Goal: Transaction & Acquisition: Purchase product/service

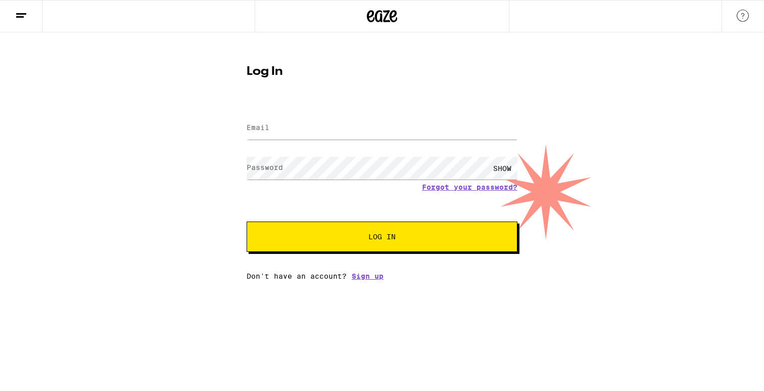
click at [336, 131] on input "Email" at bounding box center [382, 128] width 271 height 23
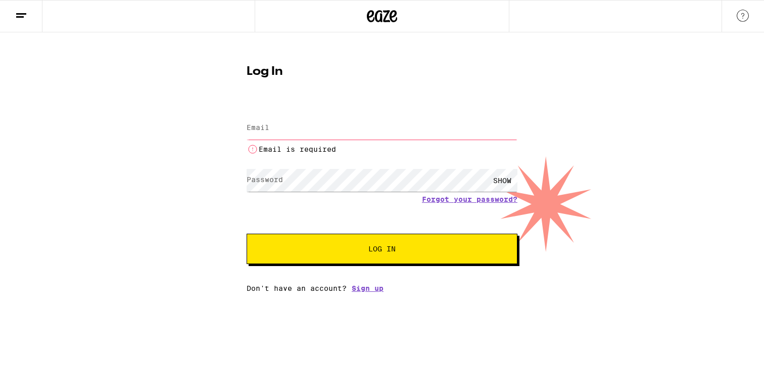
type input "[PERSON_NAME][EMAIL_ADDRESS][DOMAIN_NAME]"
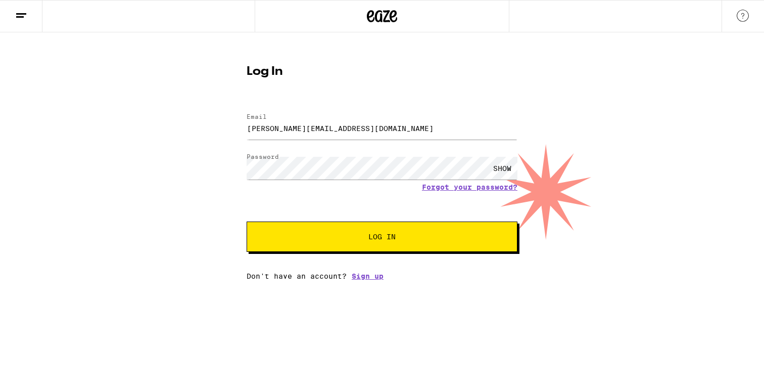
click at [355, 233] on button "Log In" at bounding box center [382, 236] width 271 height 30
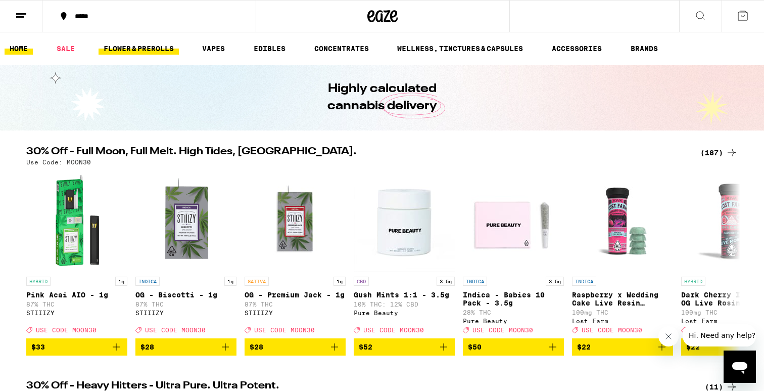
click at [152, 48] on link "FLOWER & PREROLLS" at bounding box center [139, 48] width 80 height 12
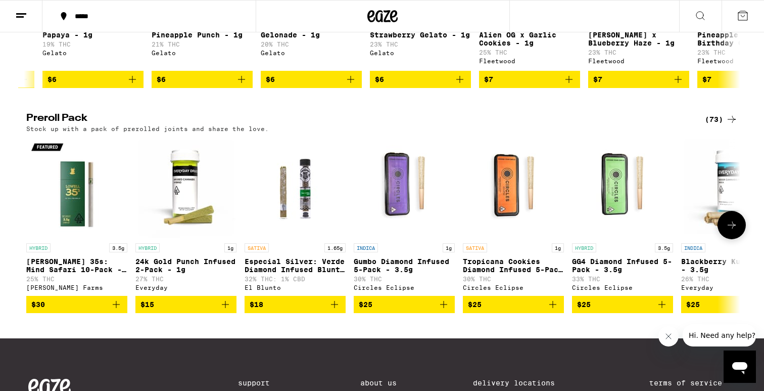
scroll to position [722, 0]
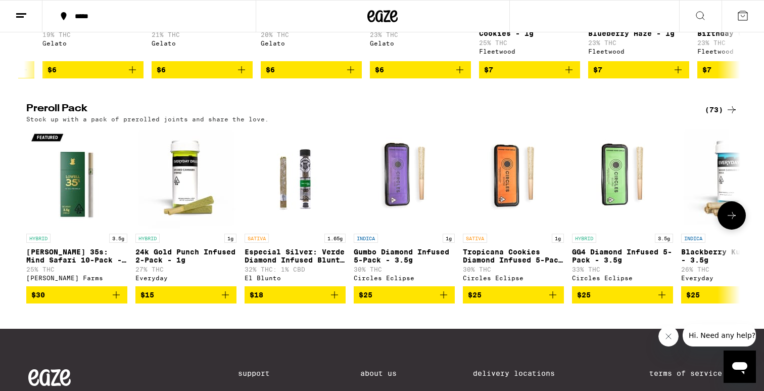
click at [555, 301] on icon "Add to bag" at bounding box center [553, 295] width 12 height 12
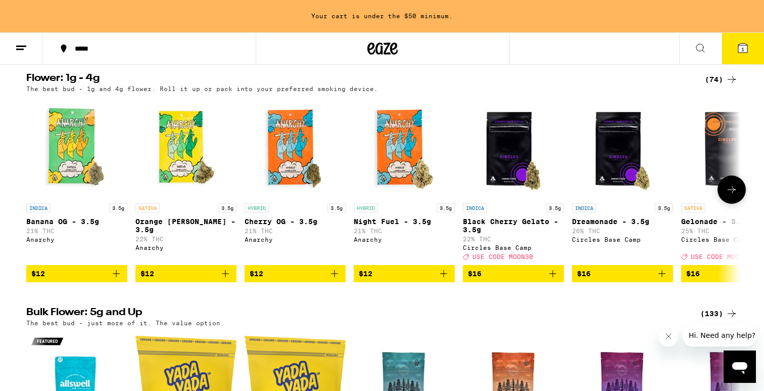
scroll to position [0, 0]
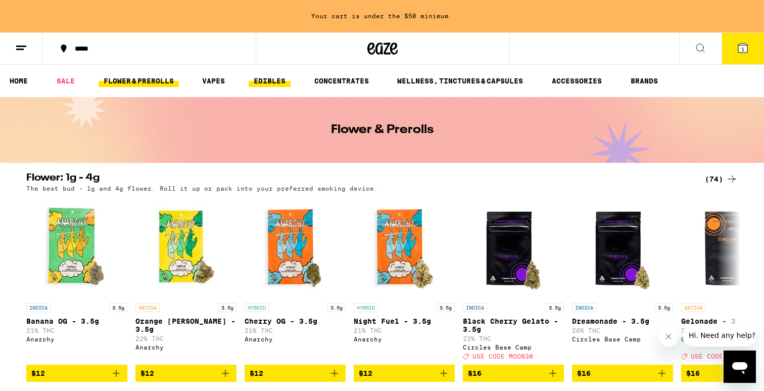
click at [266, 85] on link "EDIBLES" at bounding box center [270, 81] width 42 height 12
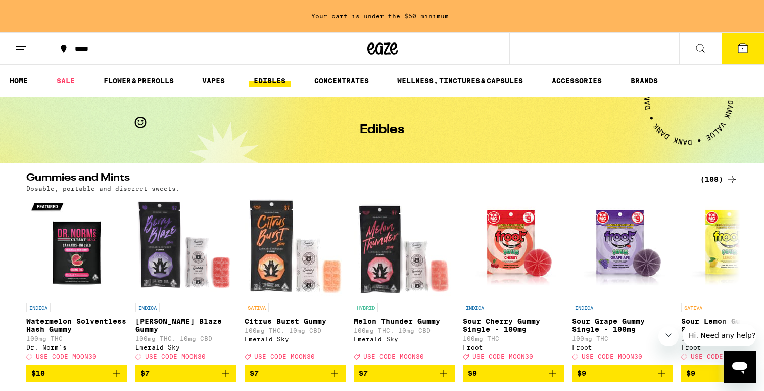
click at [91, 52] on div "*****" at bounding box center [155, 48] width 171 height 7
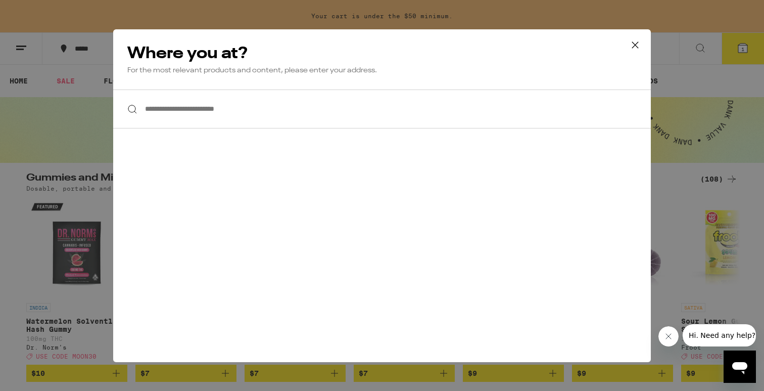
click at [190, 107] on input "**********" at bounding box center [382, 108] width 538 height 39
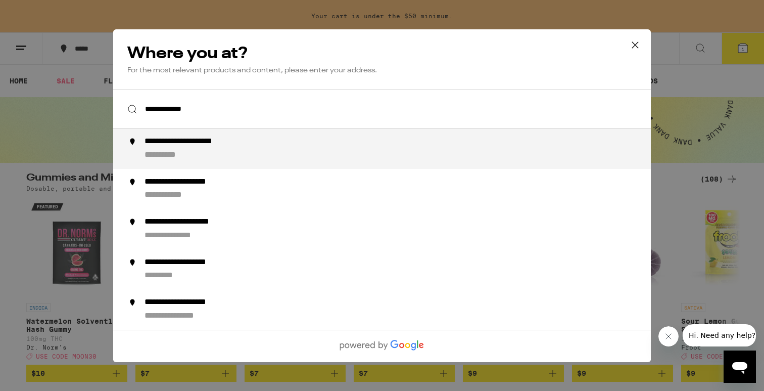
click at [239, 152] on div "**********" at bounding box center [403, 148] width 516 height 24
type input "**********"
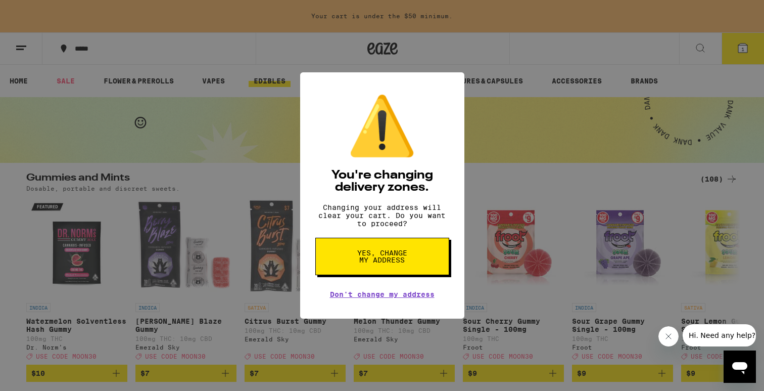
click at [391, 263] on span "Yes, change my address" at bounding box center [382, 256] width 52 height 14
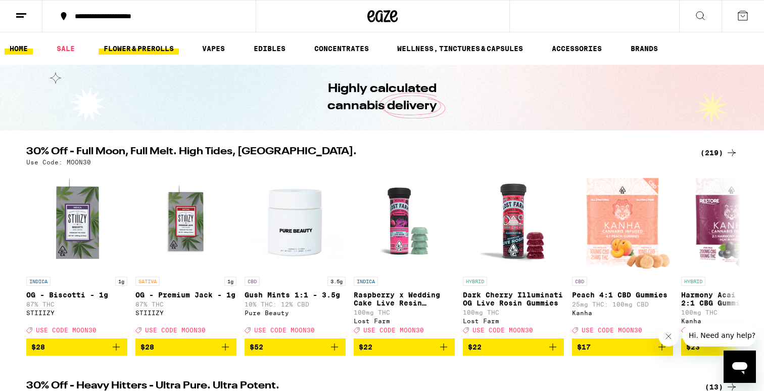
click at [153, 50] on link "FLOWER & PREROLLS" at bounding box center [139, 48] width 80 height 12
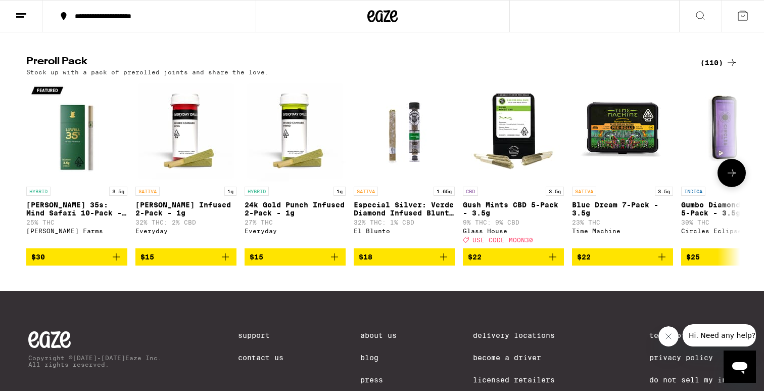
scroll to position [771, 0]
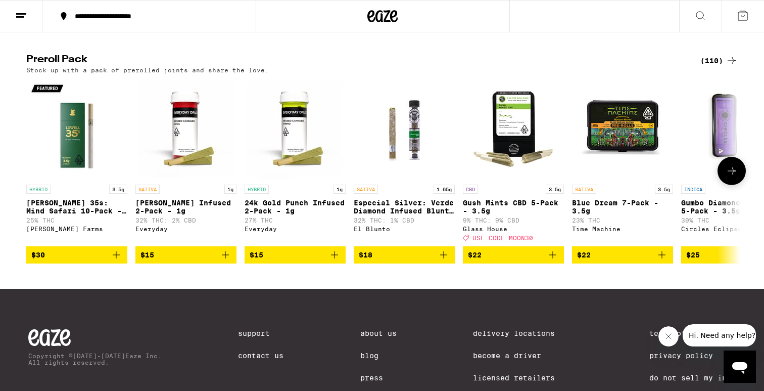
click at [450, 263] on button "$18" at bounding box center [404, 254] width 101 height 17
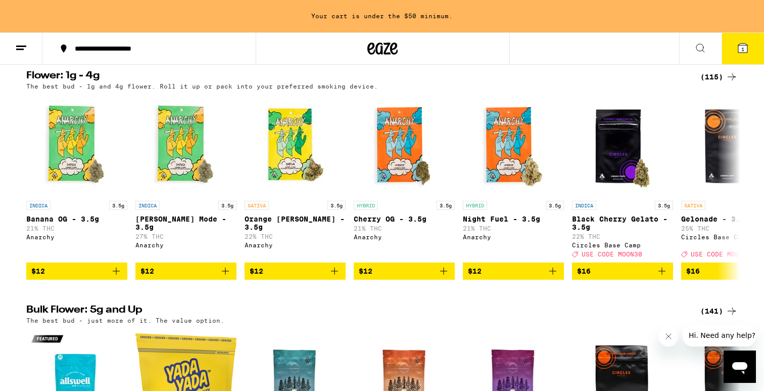
scroll to position [0, 0]
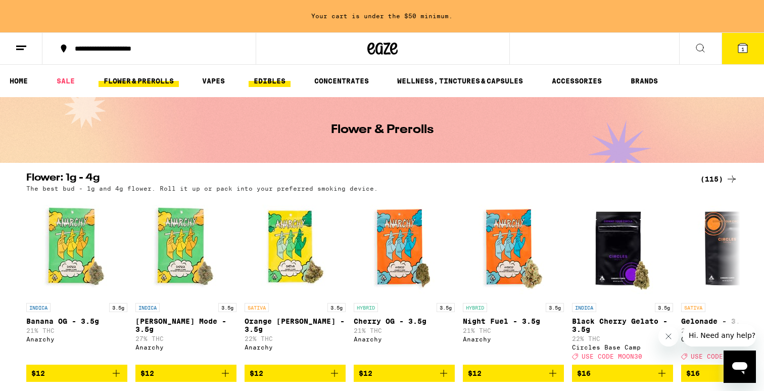
click at [264, 83] on link "EDIBLES" at bounding box center [270, 81] width 42 height 12
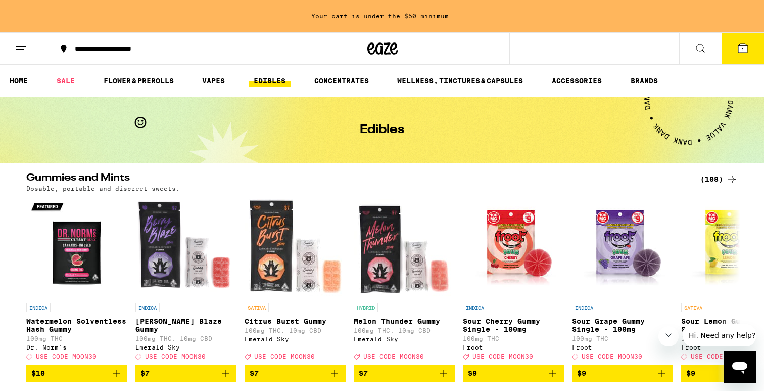
click at [722, 178] on div "(108)" at bounding box center [718, 179] width 37 height 12
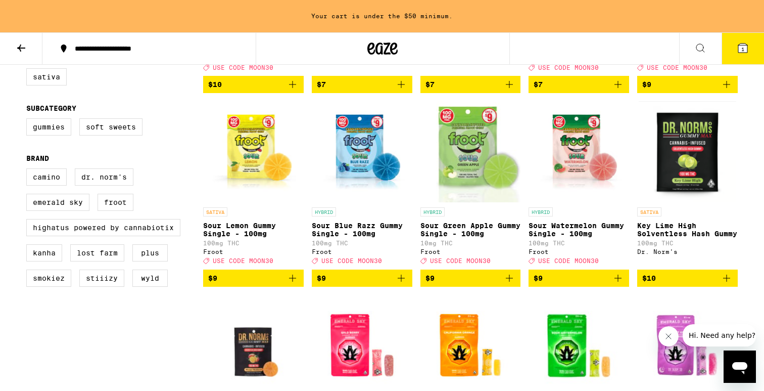
scroll to position [269, 0]
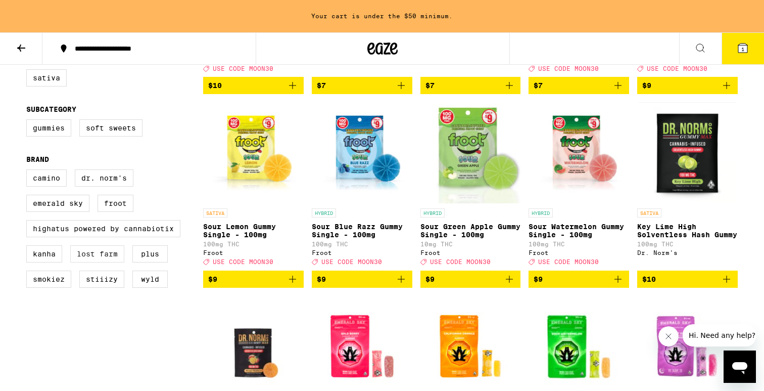
click at [99, 262] on label "Lost Farm" at bounding box center [97, 253] width 54 height 17
click at [29, 171] on input "Lost Farm" at bounding box center [28, 171] width 1 height 1
checkbox input "true"
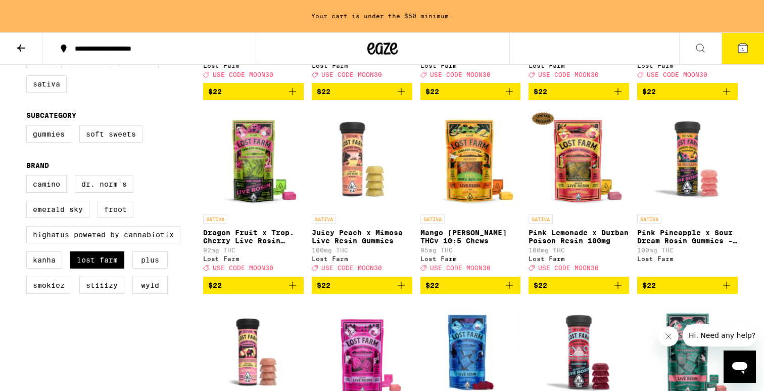
scroll to position [263, 0]
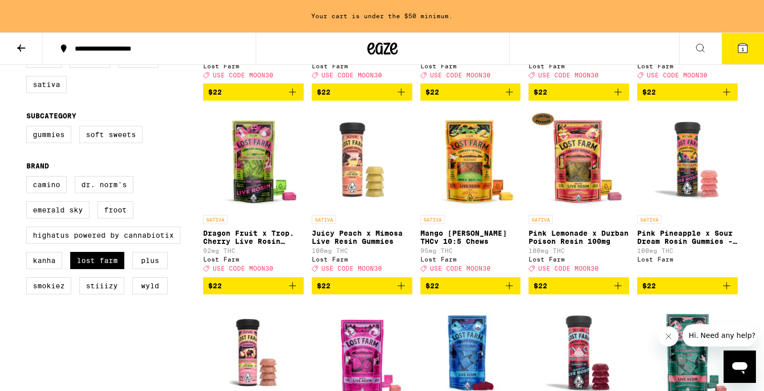
click at [727, 292] on icon "Add to bag" at bounding box center [727, 285] width 12 height 12
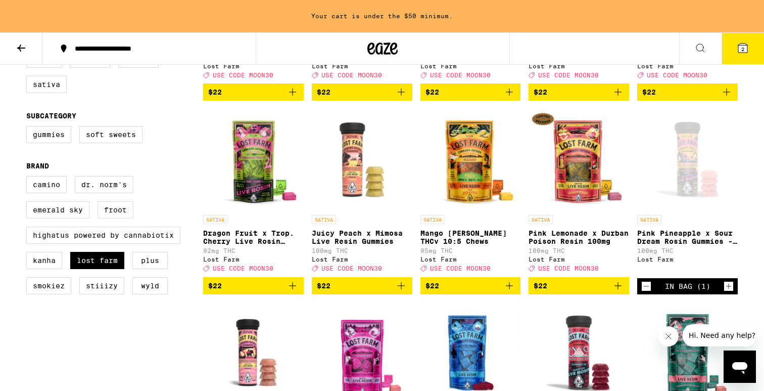
click at [727, 292] on icon "Increment" at bounding box center [728, 286] width 9 height 12
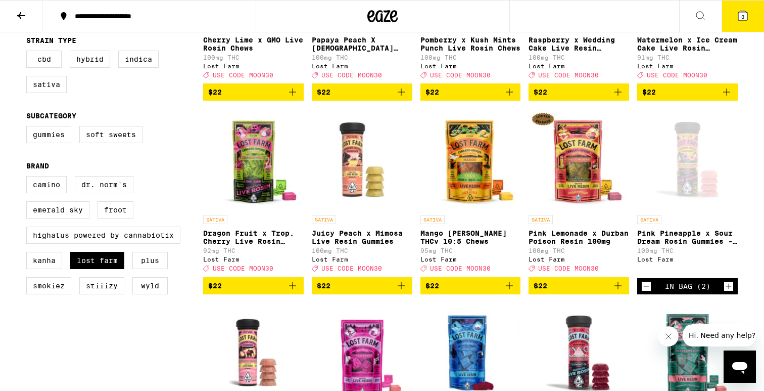
click at [728, 292] on icon "Increment" at bounding box center [728, 286] width 9 height 12
click at [402, 289] on icon "Add to bag" at bounding box center [401, 285] width 7 height 7
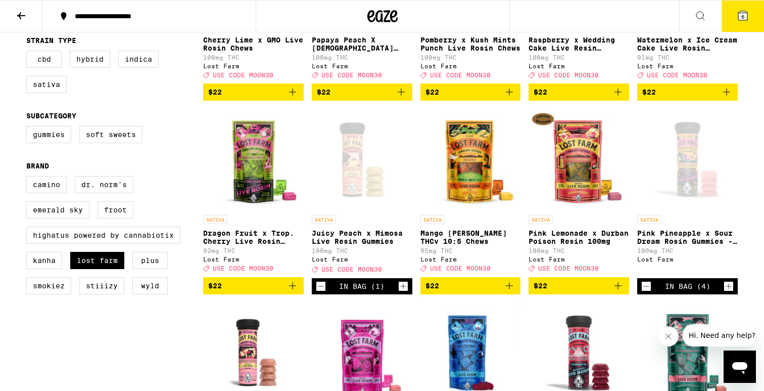
click at [402, 292] on icon "Increment" at bounding box center [403, 286] width 9 height 12
click at [403, 292] on icon "Increment" at bounding box center [403, 286] width 9 height 12
click at [403, 289] on icon "Increment" at bounding box center [403, 286] width 6 height 6
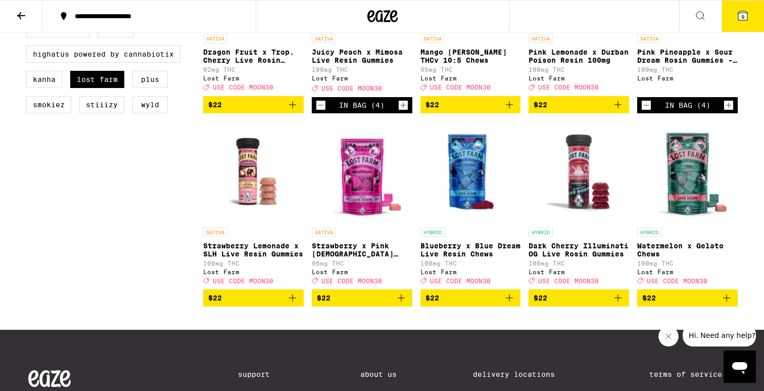
scroll to position [411, 0]
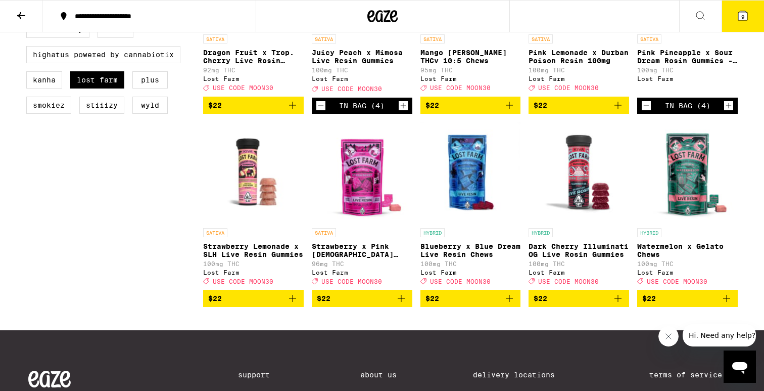
click at [511, 304] on icon "Add to bag" at bounding box center [509, 298] width 12 height 12
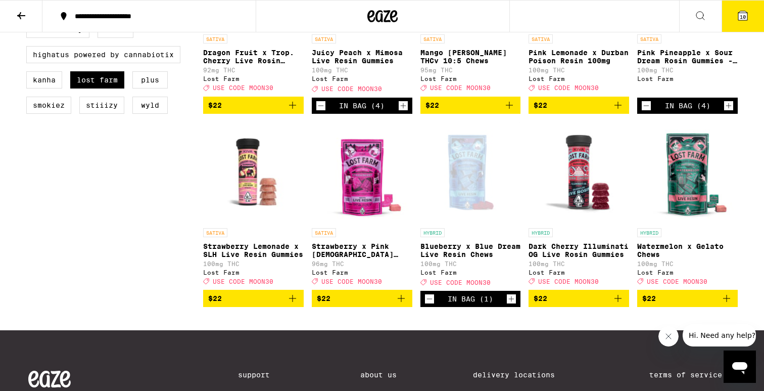
click at [511, 305] on icon "Increment" at bounding box center [511, 299] width 9 height 12
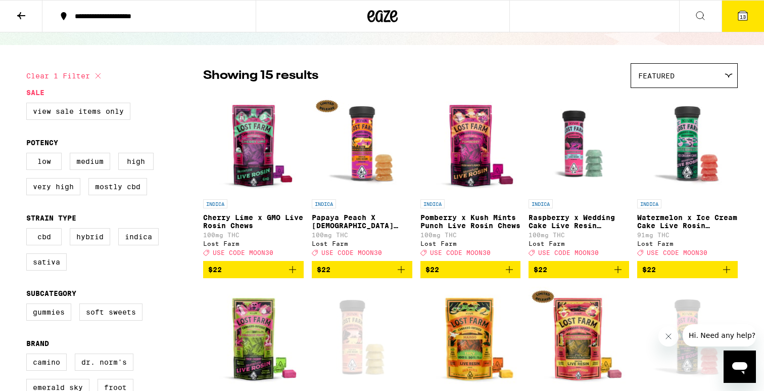
scroll to position [0, 0]
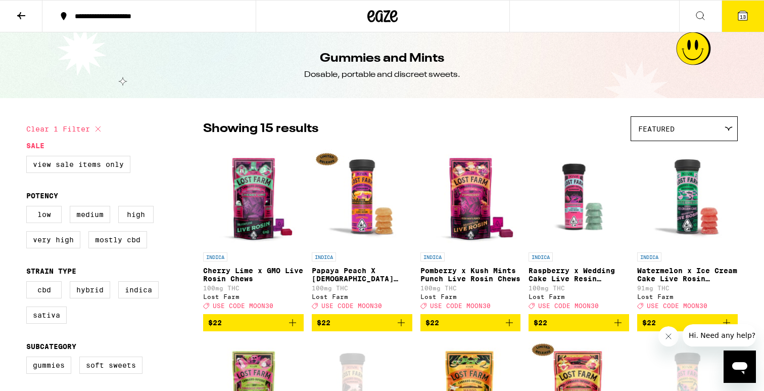
click at [751, 18] on button "13" at bounding box center [743, 16] width 42 height 31
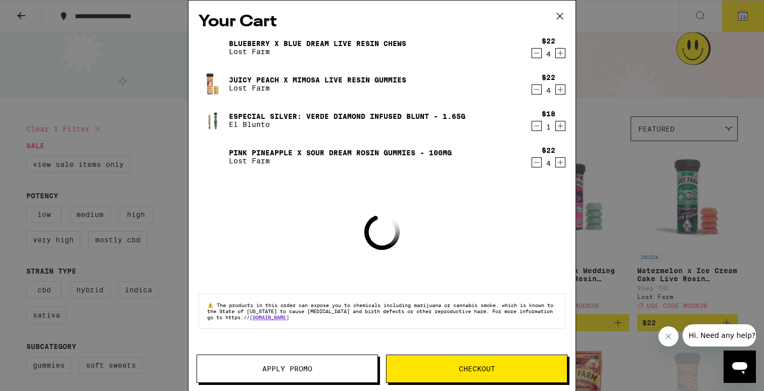
click at [128, 108] on div "Your Cart Blueberry x Blue Dream Live Resin Chews Lost Farm $22 4 Juicy Peach x…" at bounding box center [382, 195] width 764 height 391
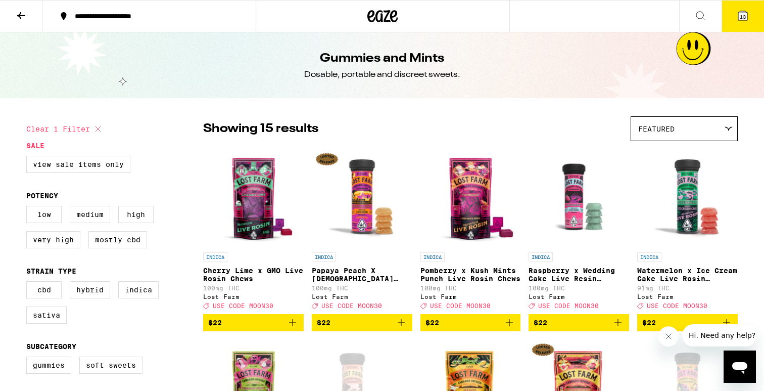
click at [698, 14] on icon at bounding box center [700, 16] width 12 height 12
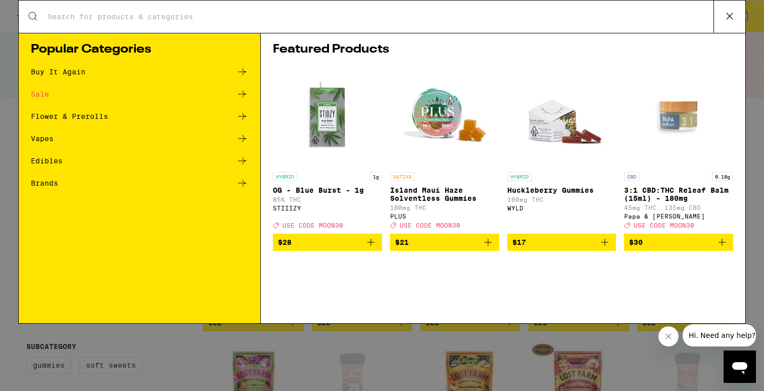
type input "v"
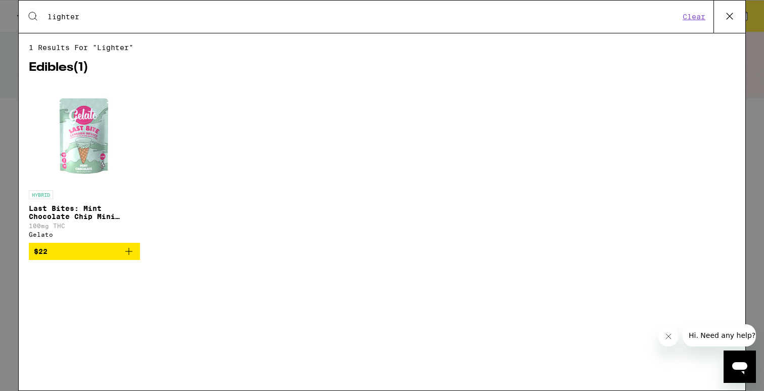
type input "lighter"
click at [77, 24] on div "Search for Products lighter Clear" at bounding box center [382, 17] width 727 height 32
click at [92, 19] on input "lighter" at bounding box center [363, 16] width 633 height 9
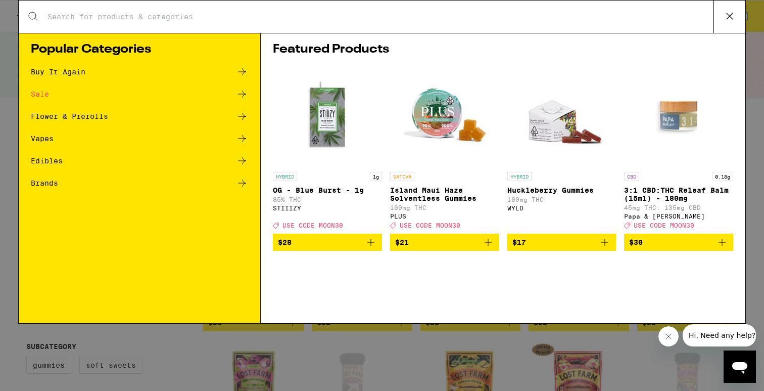
click at [10, 101] on div "Search for Products Popular Categories Buy It Again Sale Flower & Prerolls Vape…" at bounding box center [382, 195] width 764 height 391
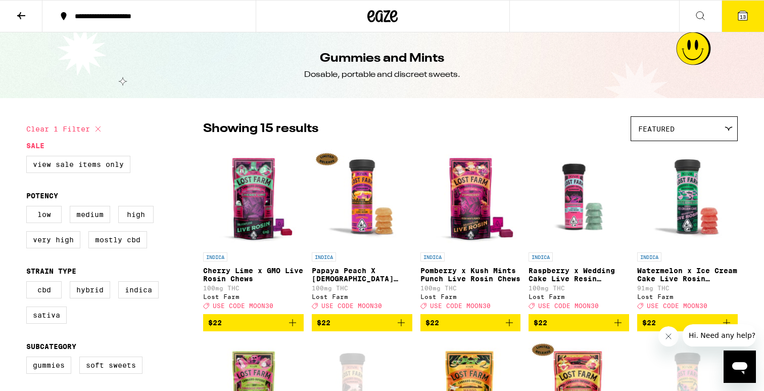
click at [755, 8] on button "13" at bounding box center [743, 16] width 42 height 31
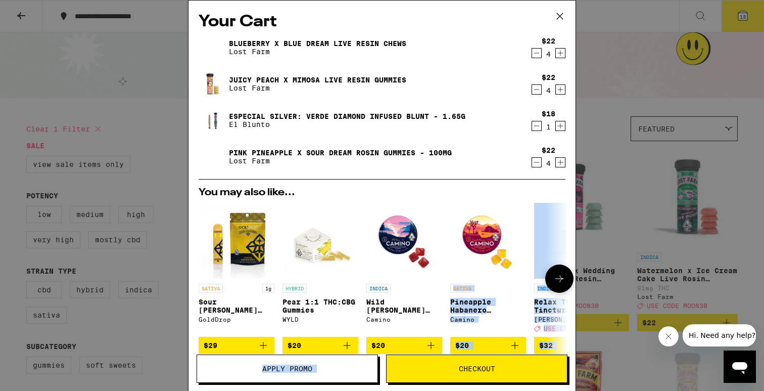
click at [443, 355] on div "Your Cart Blueberry x Blue Dream Live Resin Chews Lost Farm $22 4 Juicy Peach x…" at bounding box center [382, 195] width 388 height 391
click at [438, 365] on span "Checkout" at bounding box center [477, 368] width 180 height 7
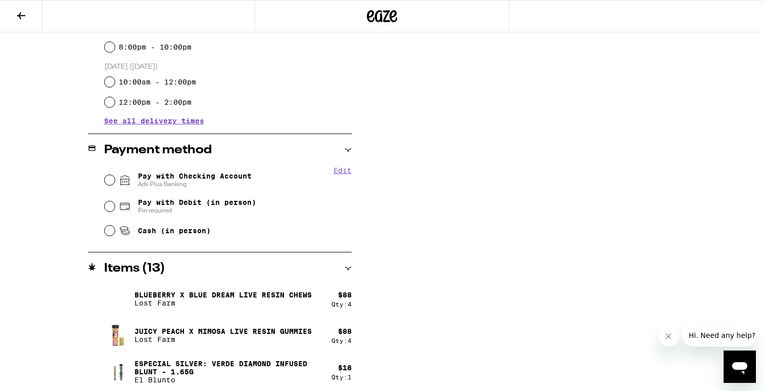
scroll to position [344, 0]
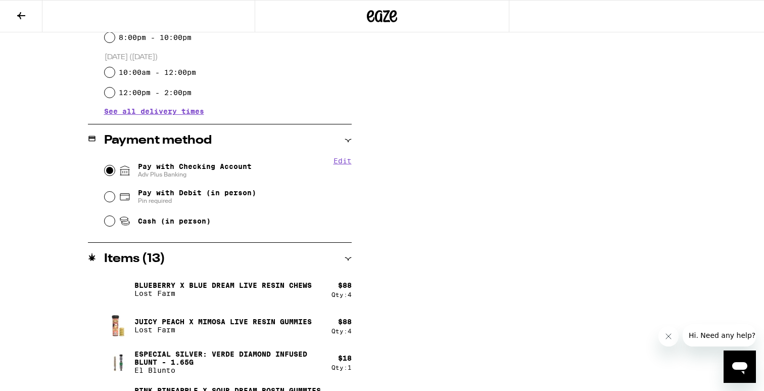
click at [111, 167] on input "Pay with Checking Account Adv Plus Banking" at bounding box center [110, 170] width 10 height 10
radio input "true"
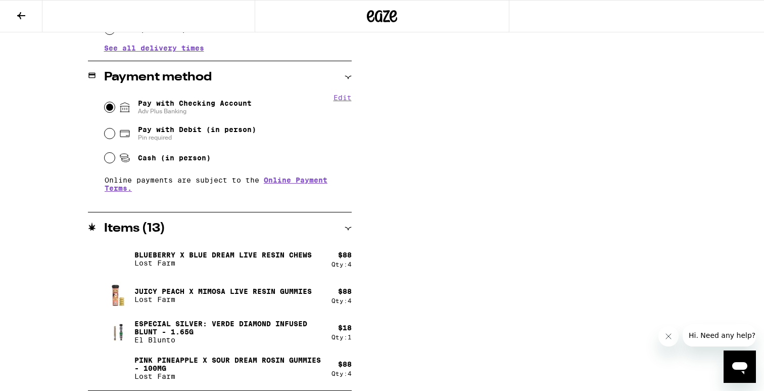
scroll to position [0, 0]
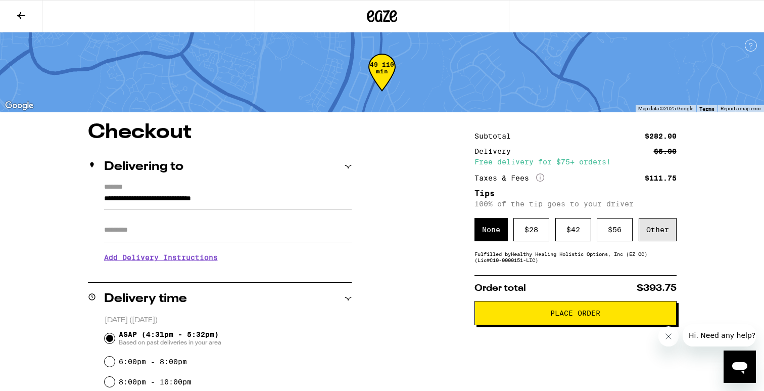
click at [643, 228] on div "Other" at bounding box center [658, 229] width 38 height 23
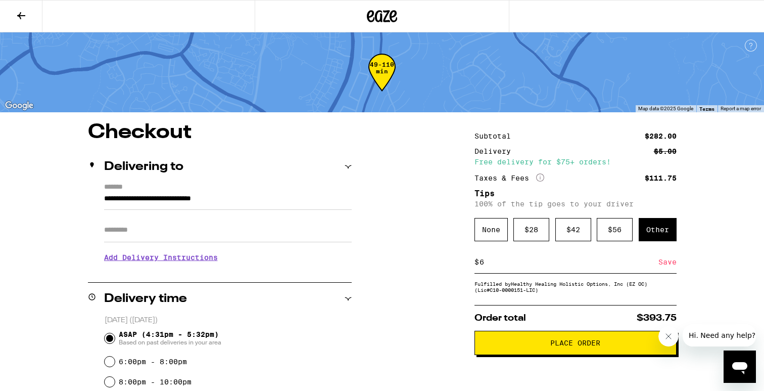
type input "6"
click at [548, 343] on button "Place Order" at bounding box center [576, 343] width 202 height 24
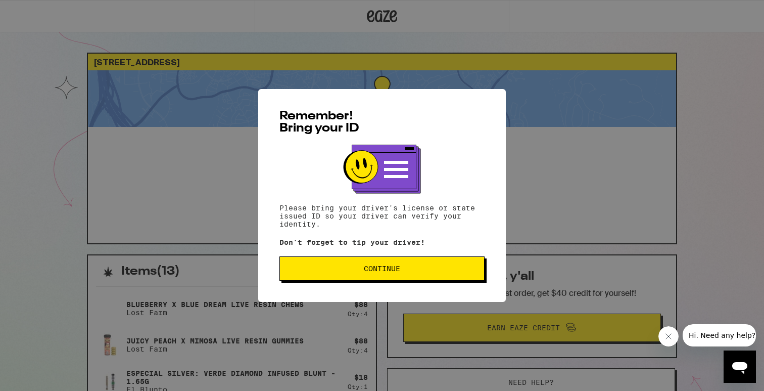
click at [377, 272] on span "Continue" at bounding box center [382, 268] width 36 height 7
